Goal: Check status: Check status

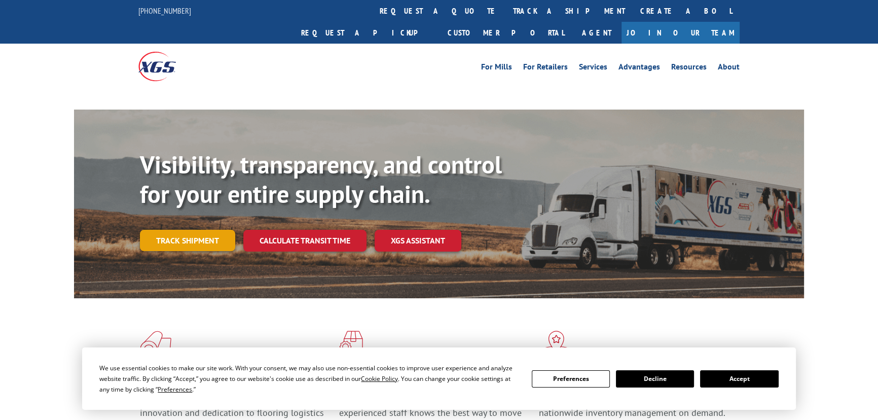
click at [205, 221] on div "Visibility, transparency, and control for your entire supply chain. Track shipm…" at bounding box center [472, 220] width 664 height 141
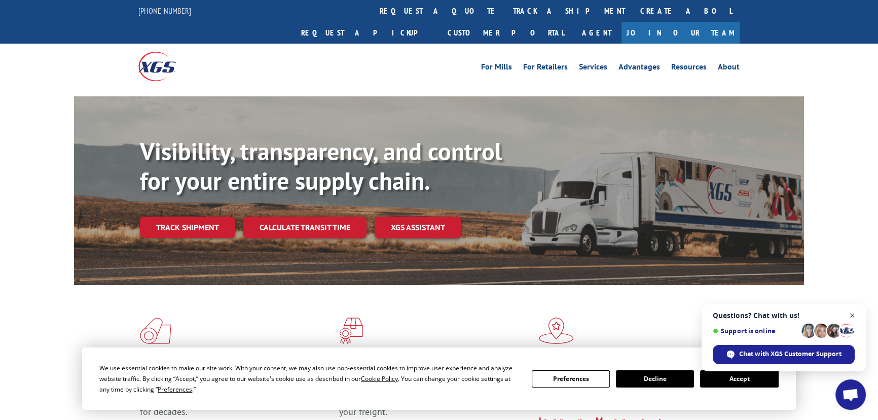
click at [850, 317] on span "Close chat" at bounding box center [852, 315] width 13 height 13
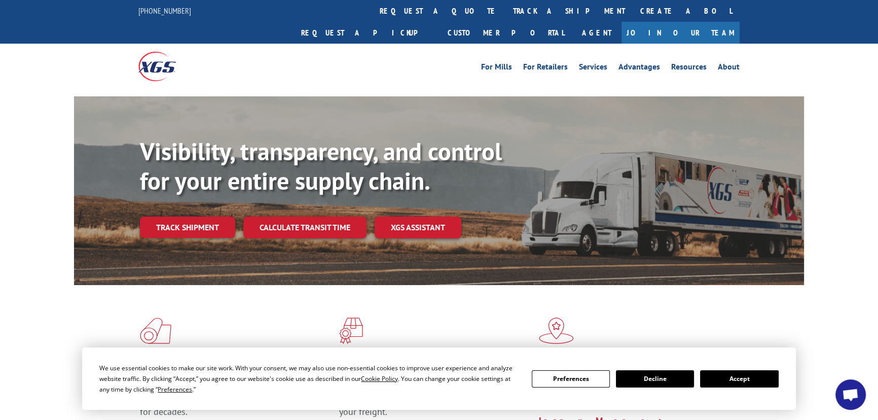
click at [735, 375] on button "Accept" at bounding box center [739, 378] width 78 height 17
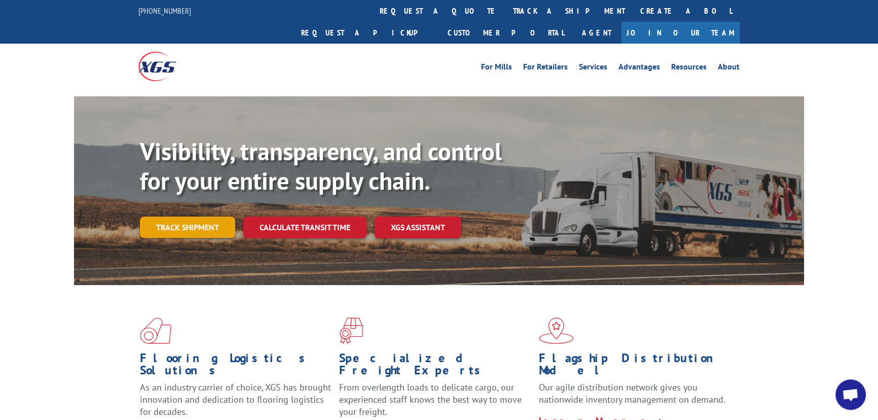
click at [189, 216] on link "Track shipment" at bounding box center [187, 226] width 95 height 21
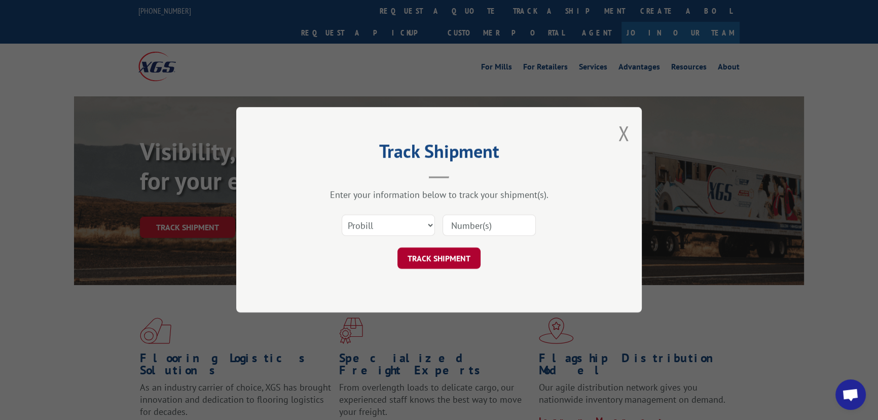
drag, startPoint x: 397, startPoint y: 251, endPoint x: 400, endPoint y: 230, distance: 21.4
click at [397, 248] on div "TRACK SHIPMENT" at bounding box center [439, 258] width 304 height 21
click at [400, 230] on select "Select category... Probill BOL PO" at bounding box center [388, 225] width 93 height 21
select select "po"
click at [342, 215] on select "Select category... Probill BOL PO" at bounding box center [388, 225] width 93 height 21
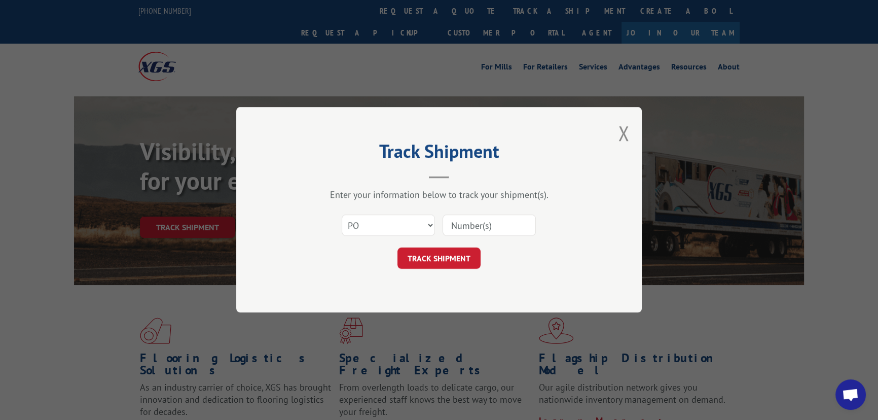
click at [475, 226] on input at bounding box center [489, 225] width 93 height 21
paste input "19509486"
type input "19509486"
click at [461, 254] on button "TRACK SHIPMENT" at bounding box center [438, 258] width 83 height 21
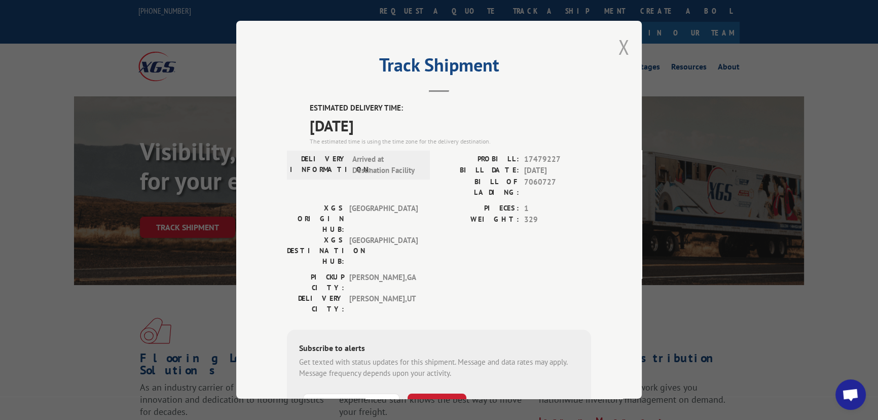
click at [618, 46] on button "Close modal" at bounding box center [623, 46] width 11 height 27
